Goal: Find contact information: Find contact information

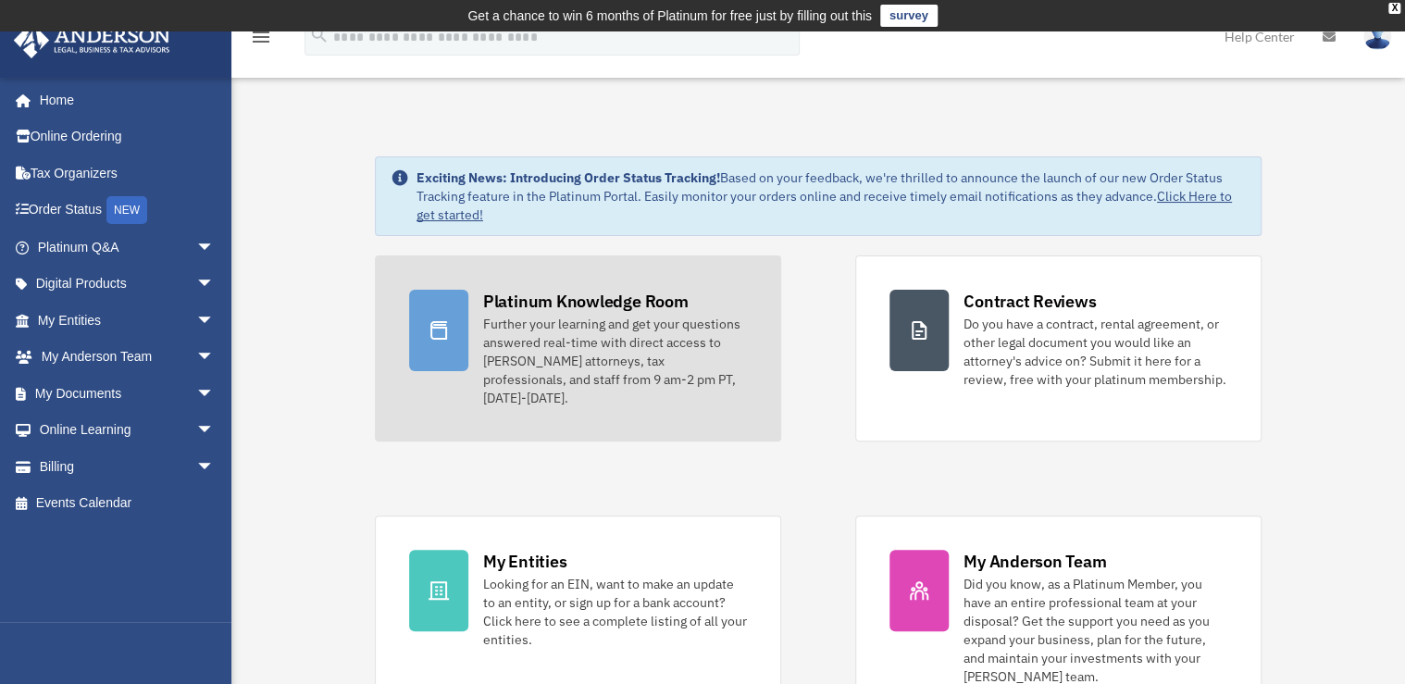
click at [439, 342] on div at bounding box center [438, 330] width 59 height 81
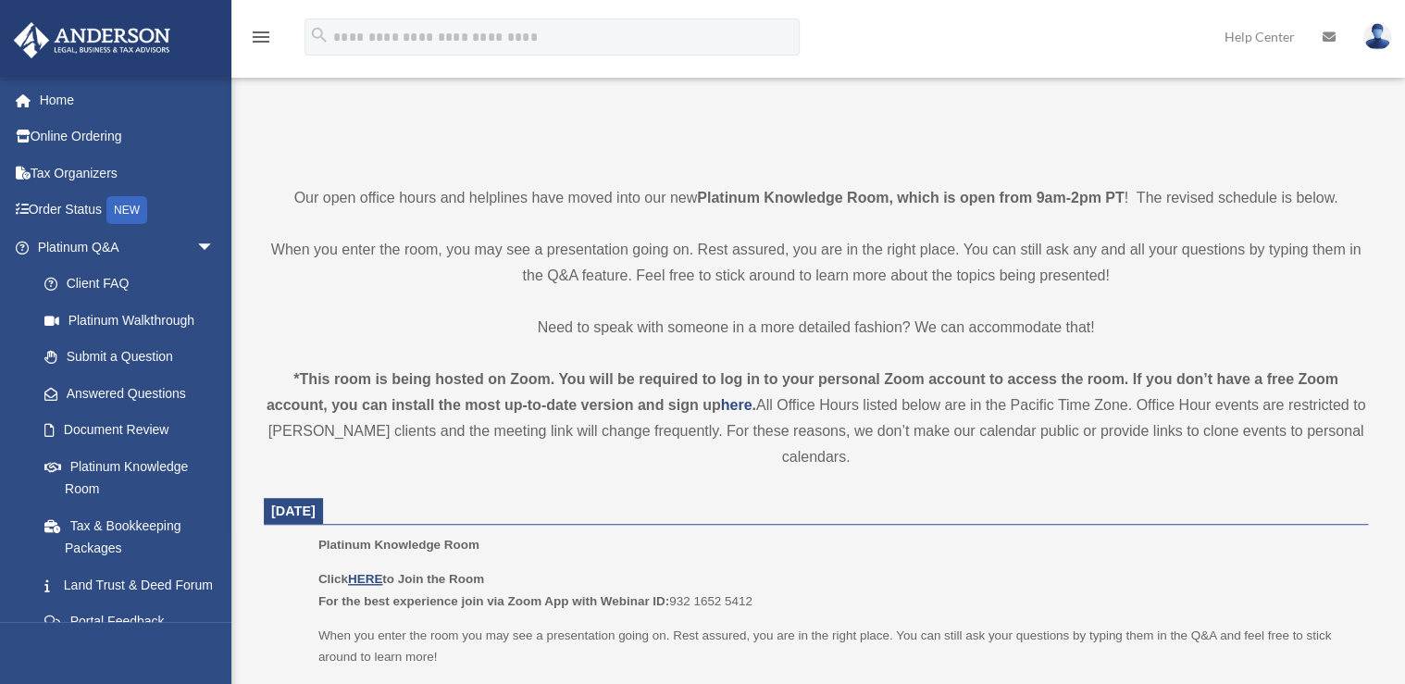
scroll to position [370, 0]
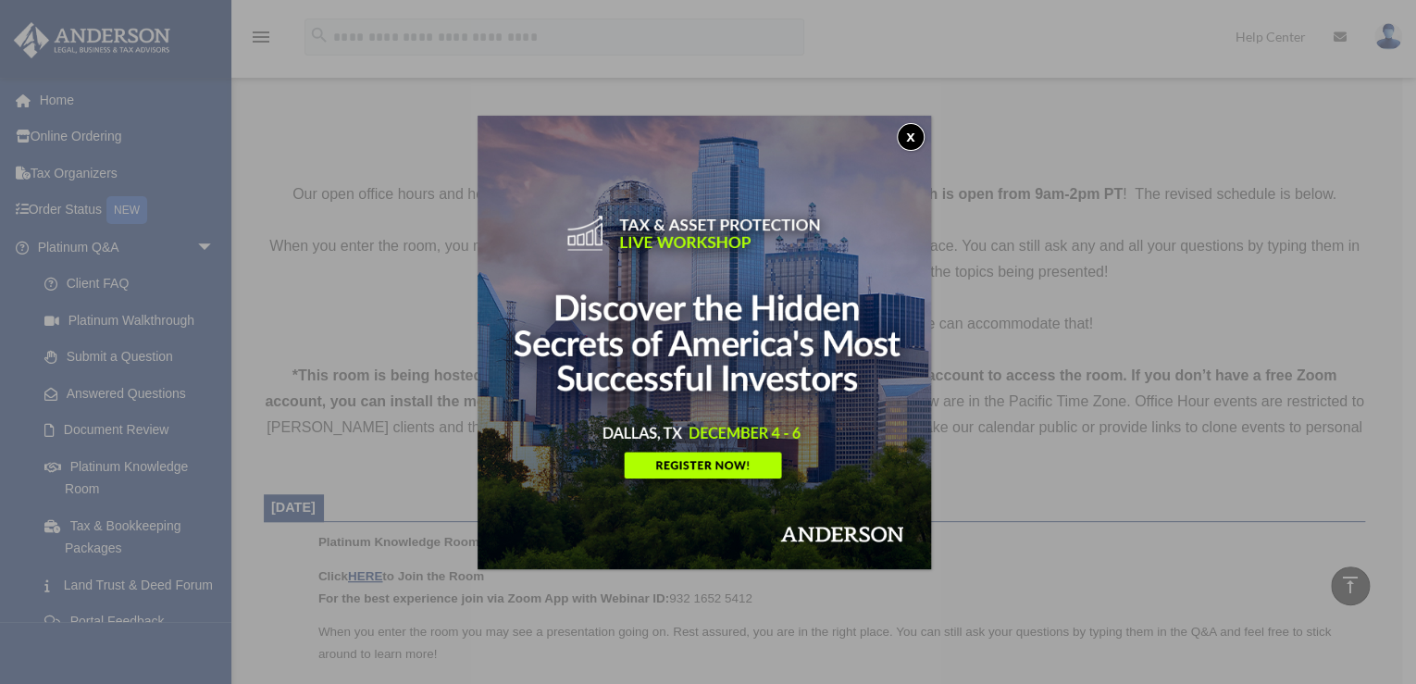
click at [915, 136] on button "x" at bounding box center [911, 137] width 28 height 28
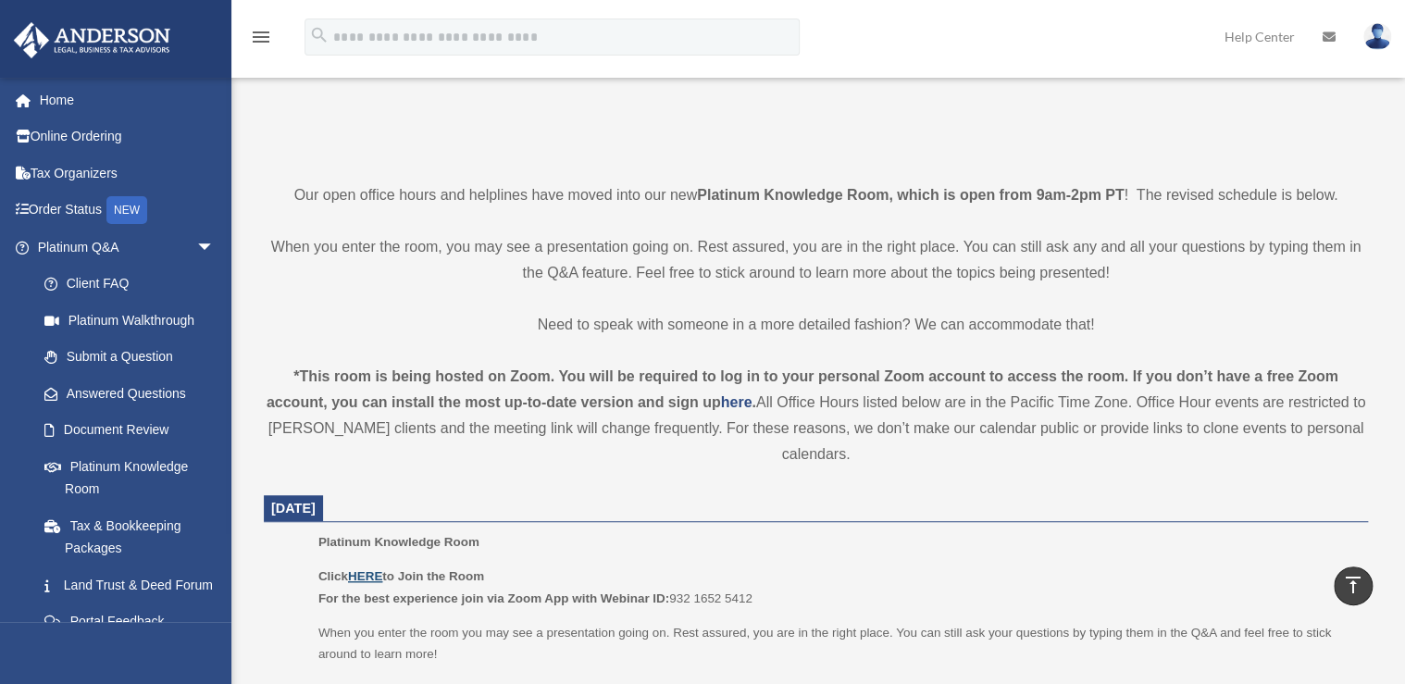
click at [359, 569] on u "HERE" at bounding box center [365, 576] width 34 height 14
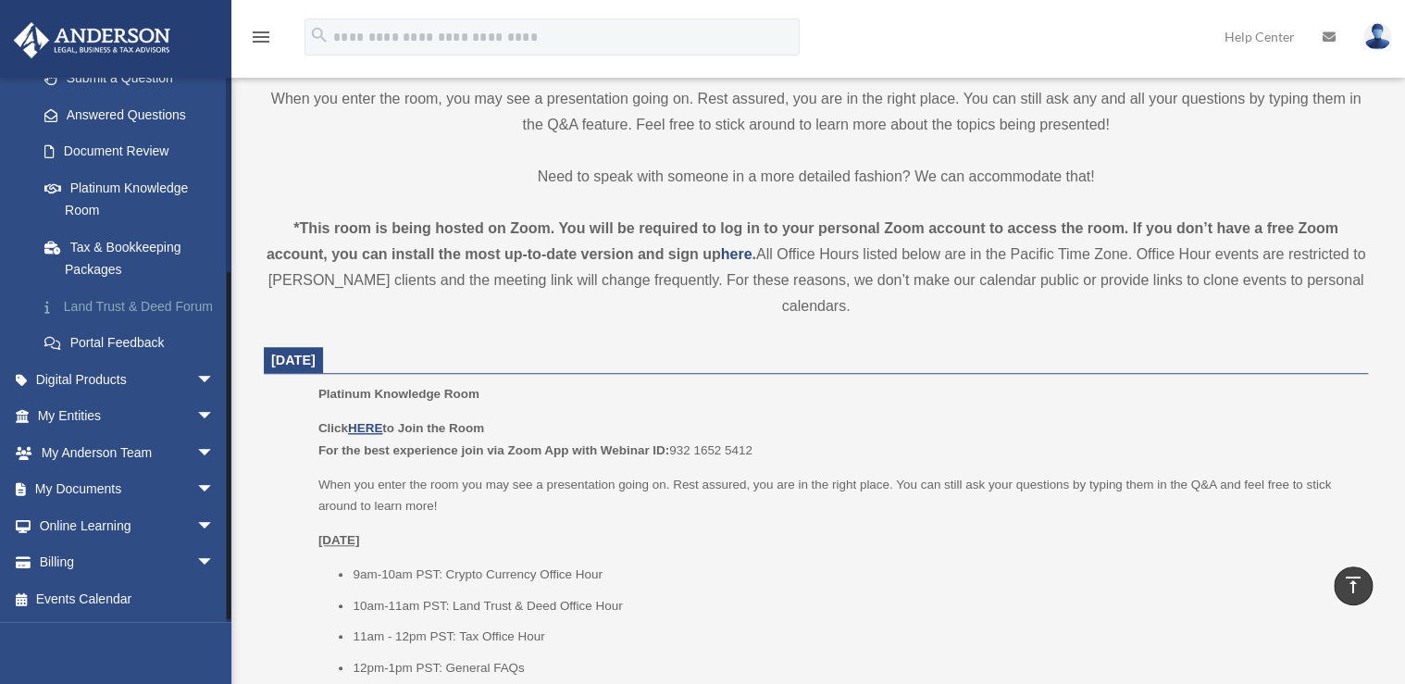
scroll to position [300, 0]
click at [196, 413] on span "arrow_drop_down" at bounding box center [214, 417] width 37 height 38
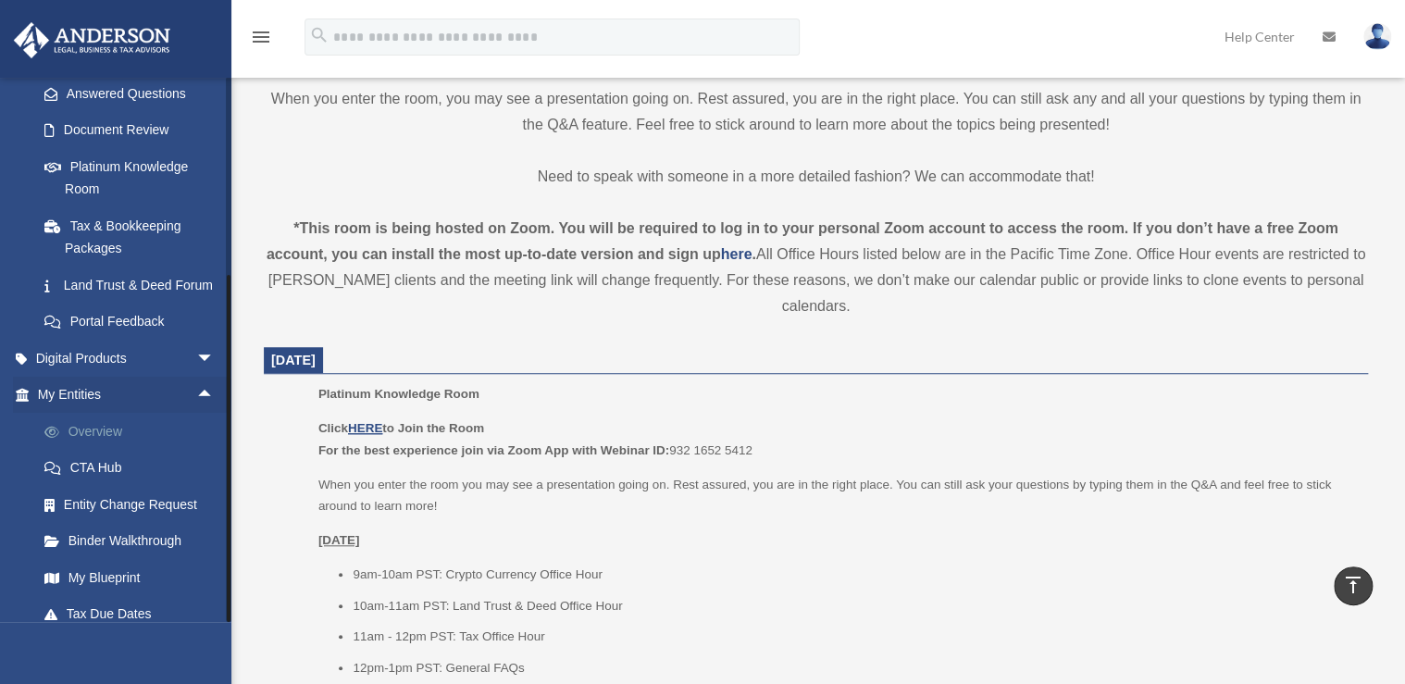
click at [107, 450] on link "Overview" at bounding box center [134, 431] width 217 height 37
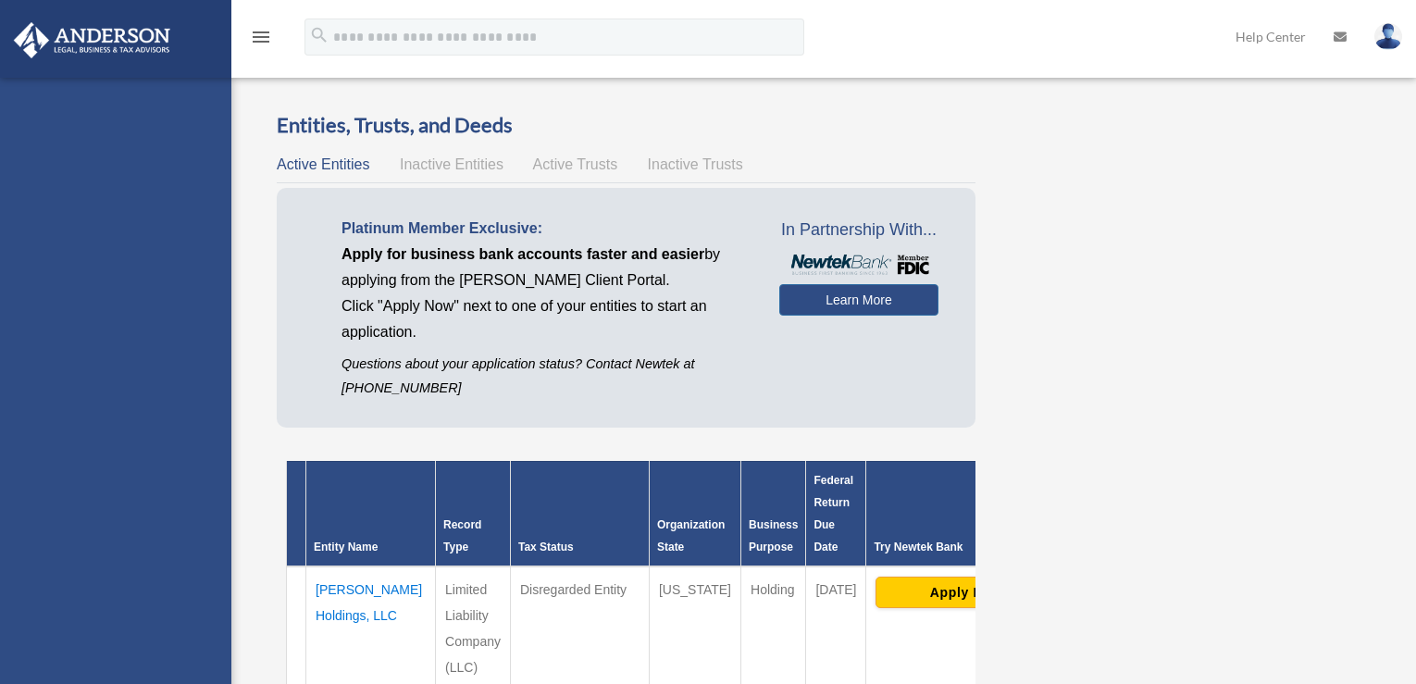
click at [107, 450] on div "[EMAIL_ADDRESS][DOMAIN_NAME] Sign Out [EMAIL_ADDRESS][DOMAIN_NAME] Home Online …" at bounding box center [115, 420] width 231 height 684
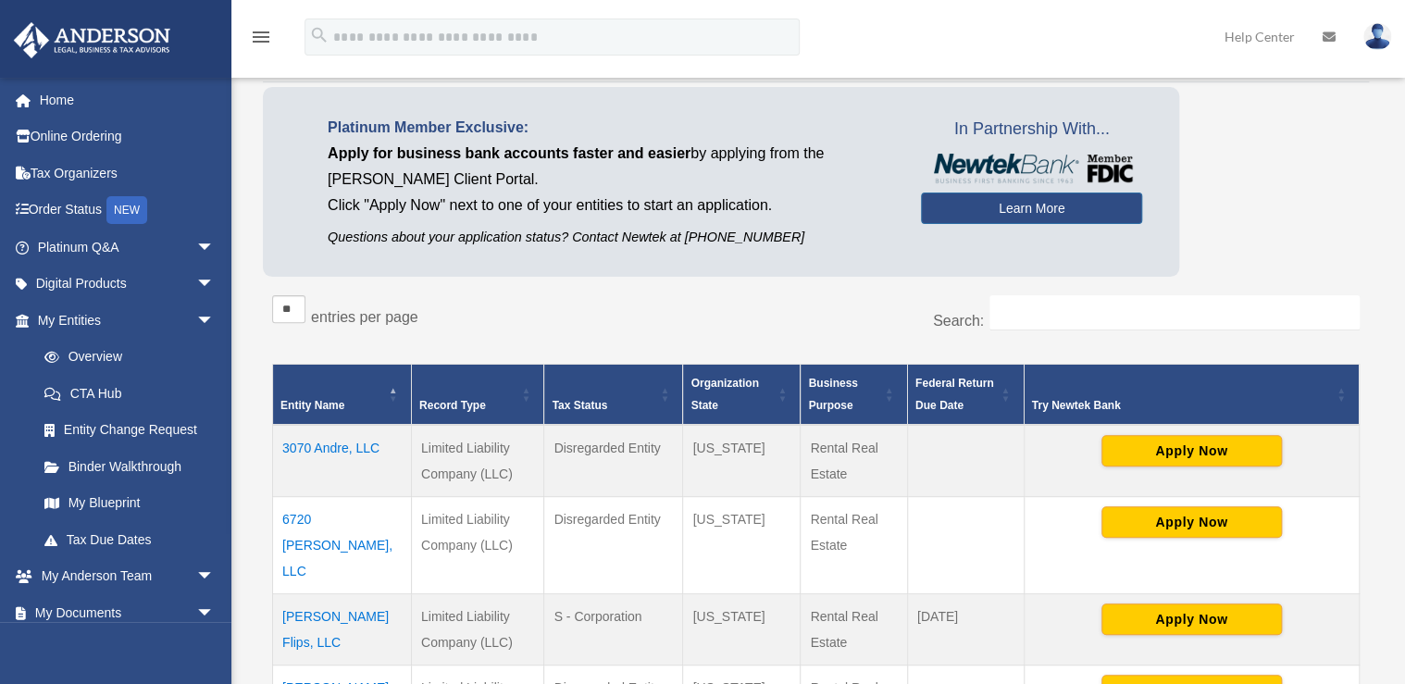
scroll to position [222, 0]
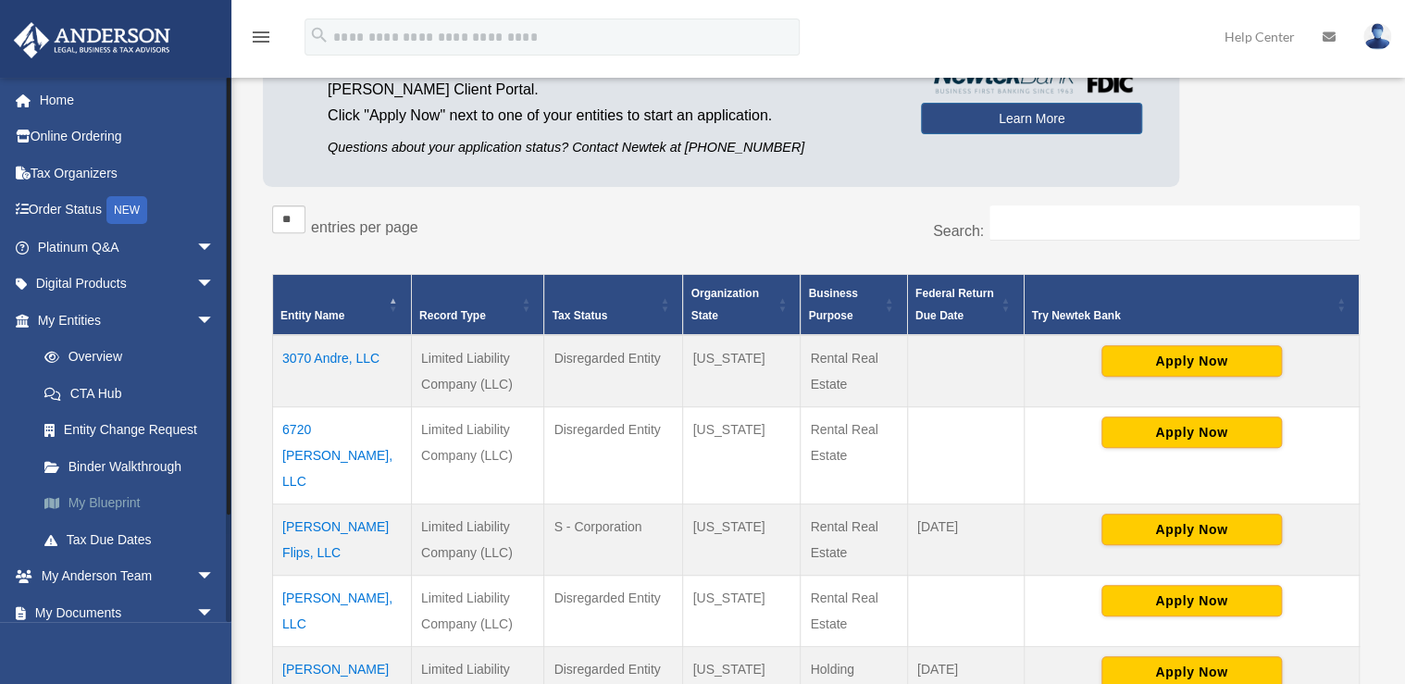
click at [120, 500] on link "My Blueprint" at bounding box center [134, 503] width 217 height 37
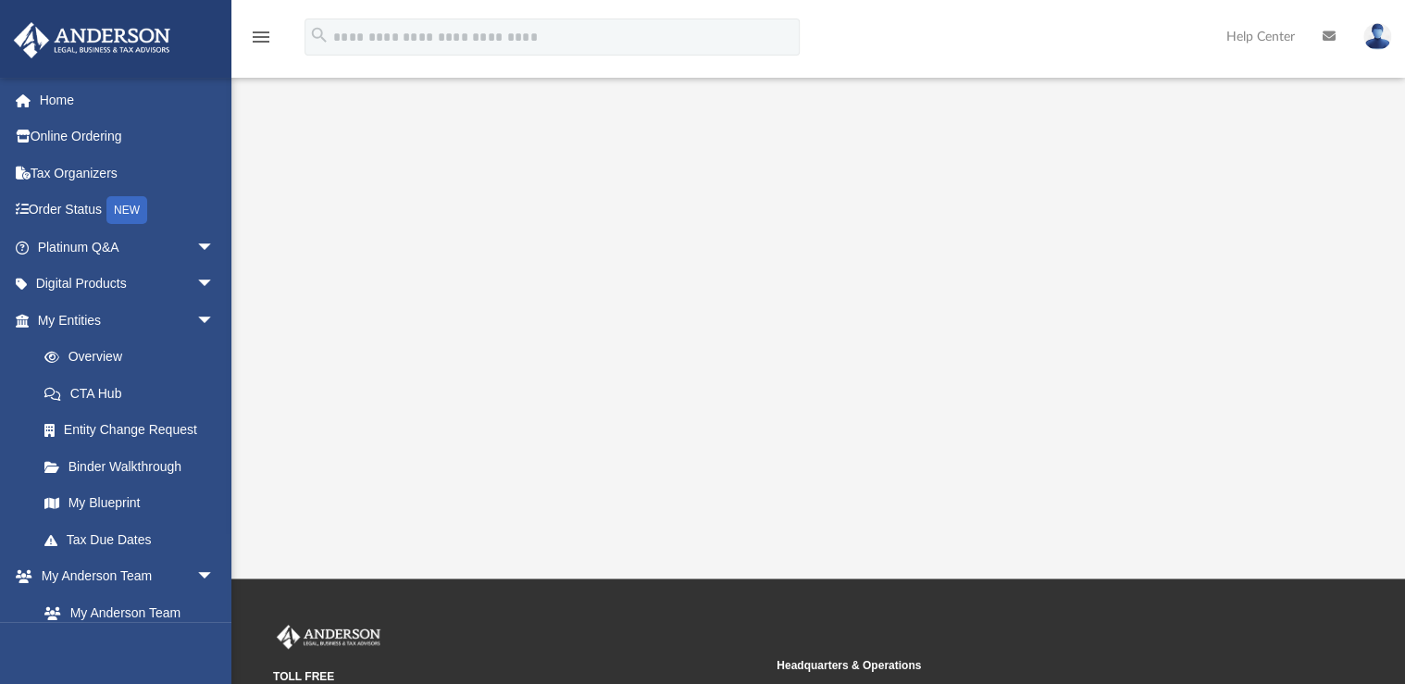
scroll to position [370, 0]
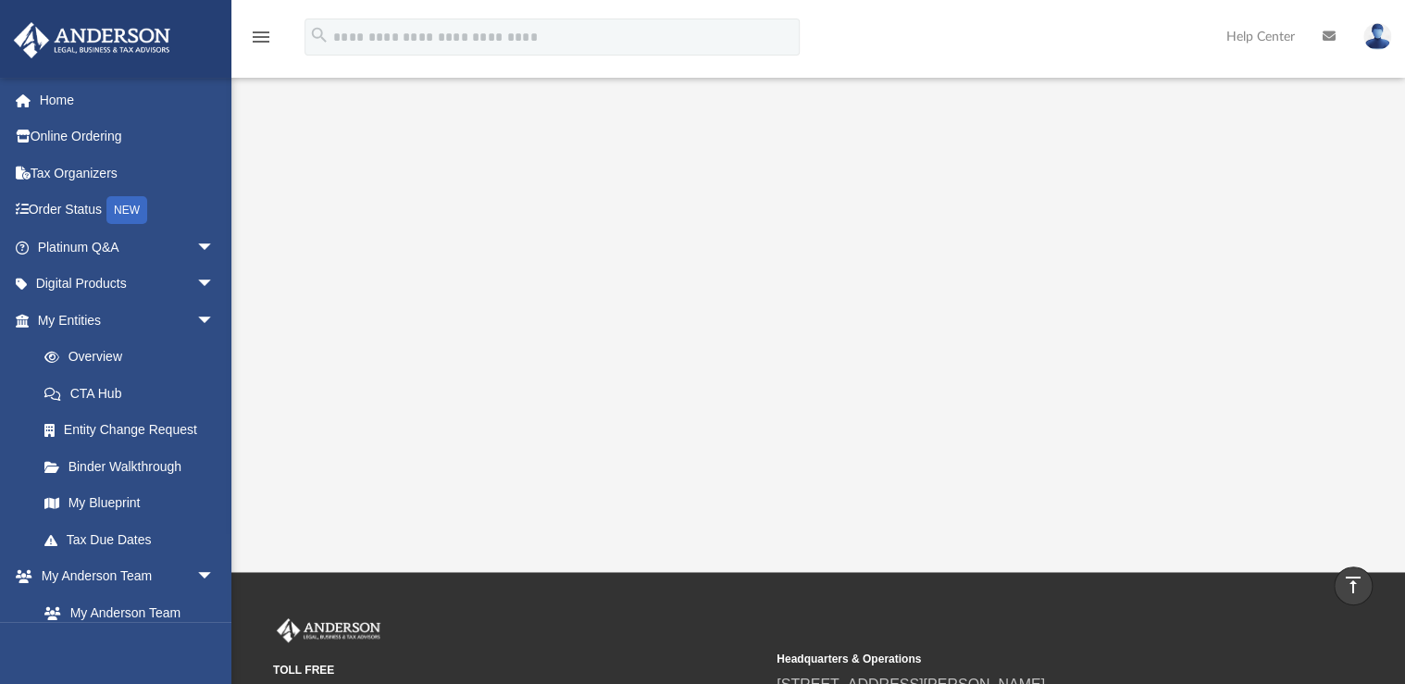
click at [26, 629] on div "contrerasjudy01@hotmail.com Sign Out contrerasjudy01@hotmail.com Home Online Or…" at bounding box center [115, 419] width 231 height 684
click at [118, 610] on link "My Anderson Team" at bounding box center [134, 612] width 217 height 37
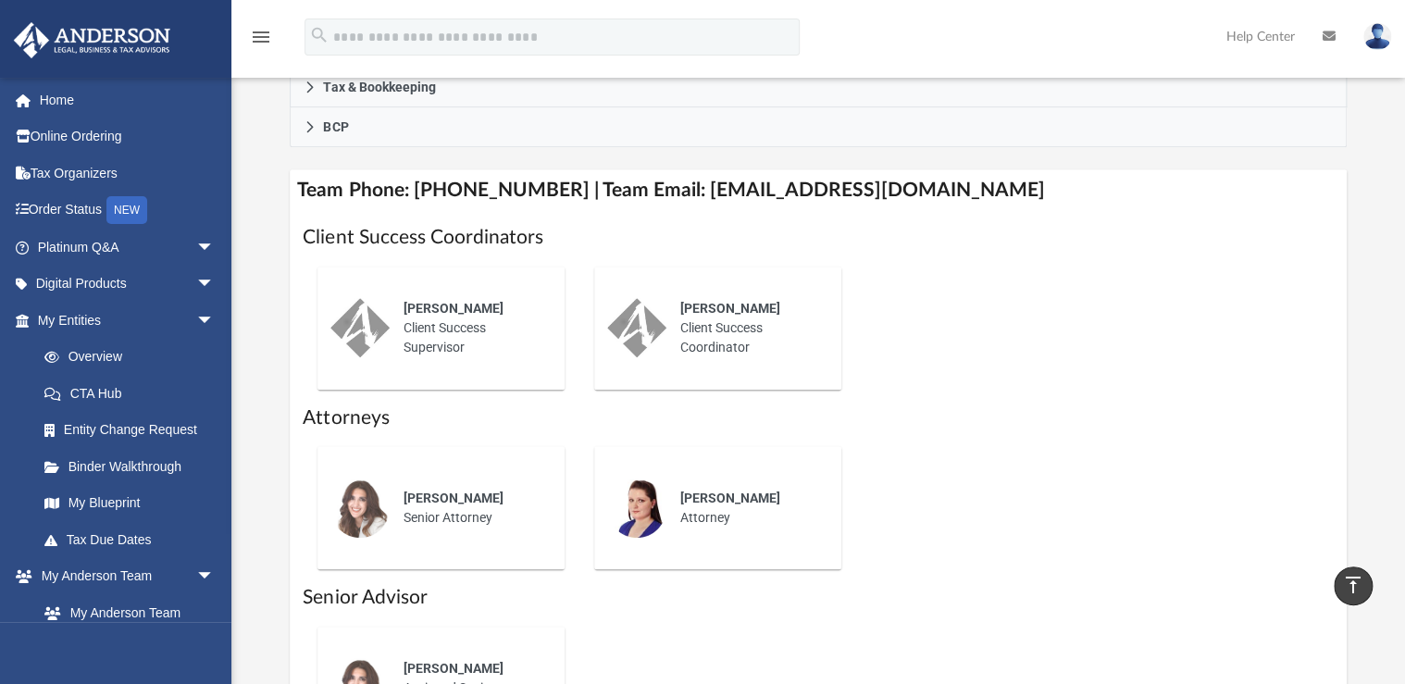
scroll to position [666, 0]
click at [718, 310] on span "Amy Borges" at bounding box center [729, 309] width 100 height 15
drag, startPoint x: 672, startPoint y: 187, endPoint x: 966, endPoint y: 203, distance: 294.8
click at [966, 203] on h4 "Team Phone: (725) 208-3133 | Team Email: myteam@andersonadvisors.com" at bounding box center [818, 191] width 1056 height 42
copy h4 "myteam@andersonadvisors.com"
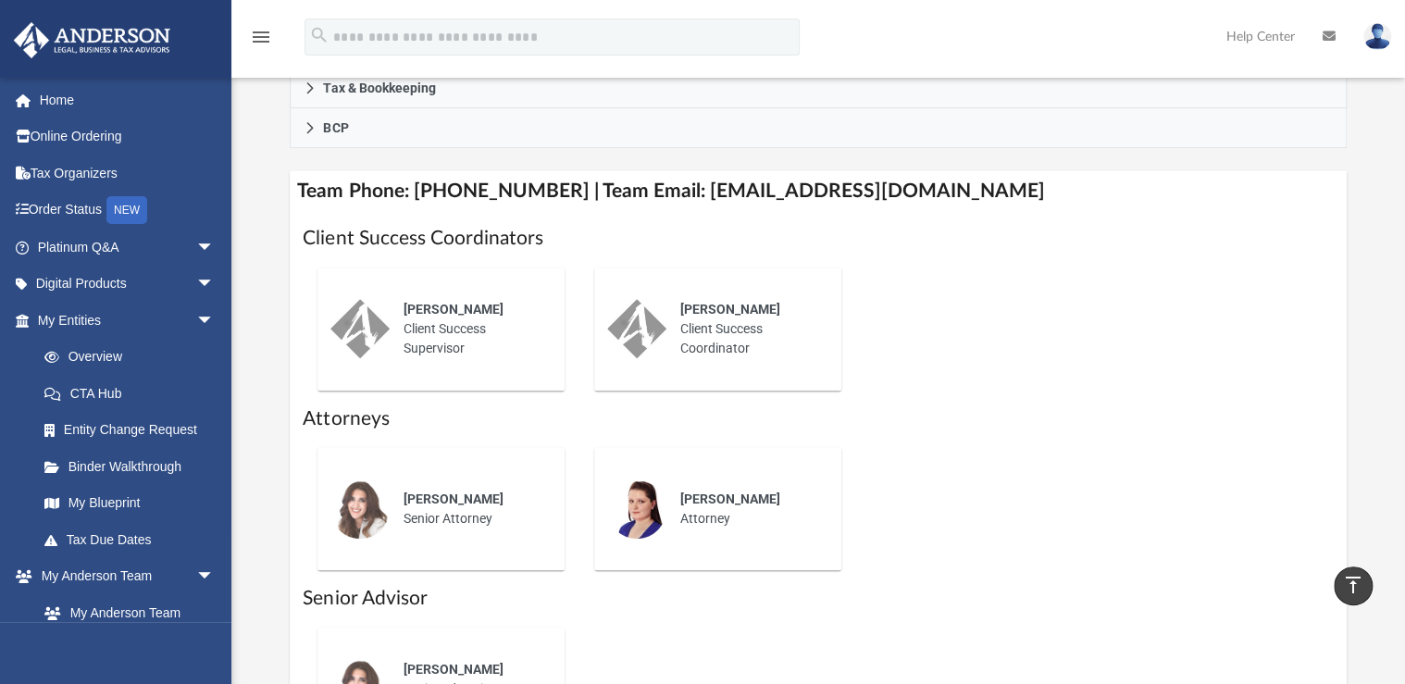
click at [737, 305] on span "Amy Borges" at bounding box center [729, 309] width 100 height 15
click at [732, 308] on span "Amy Borges" at bounding box center [729, 309] width 100 height 15
click at [693, 339] on div "Amy Borges Client Success Coordinator" at bounding box center [747, 329] width 162 height 84
drag, startPoint x: 693, startPoint y: 339, endPoint x: 907, endPoint y: 341, distance: 213.8
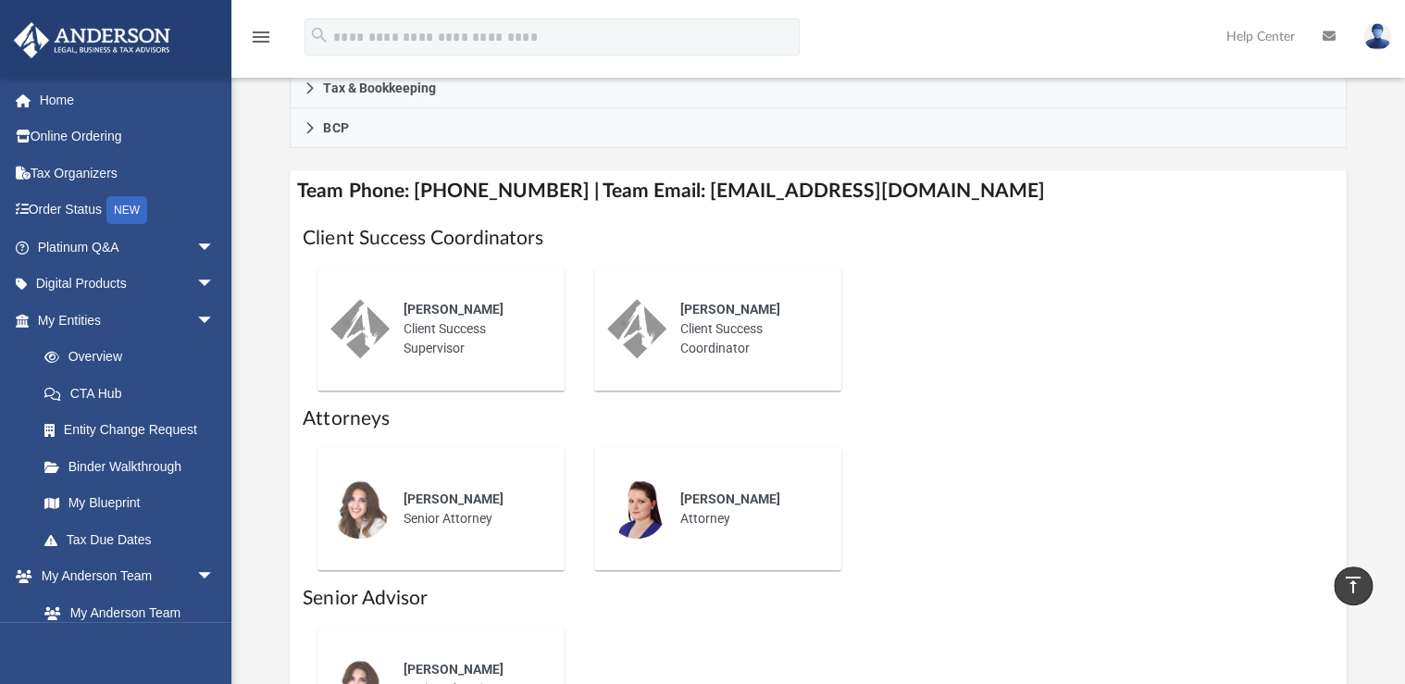
click at [907, 341] on div "Ebony Payton Client Success Supervisor Amy Borges Client Success Coordinator" at bounding box center [818, 329] width 1030 height 153
click at [723, 311] on span "Amy Borges" at bounding box center [729, 309] width 100 height 15
